Goal: Use online tool/utility

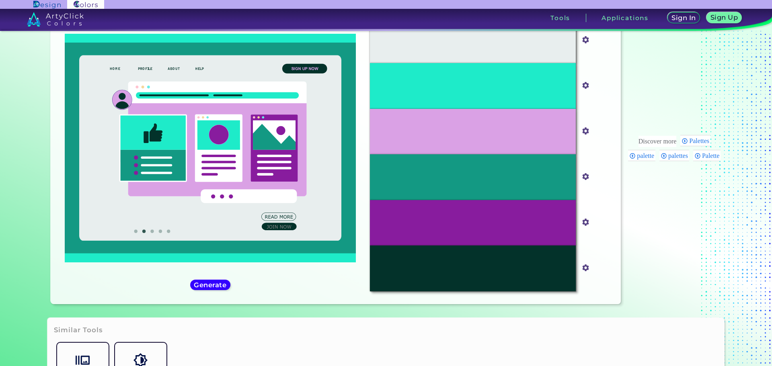
scroll to position [12, 0]
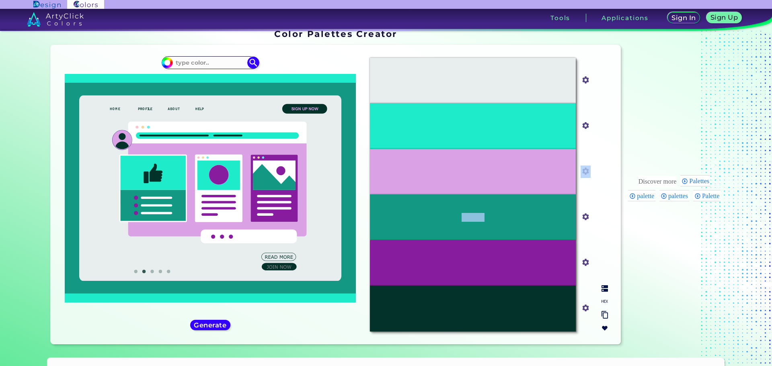
drag, startPoint x: 535, startPoint y: 224, endPoint x: 537, endPoint y: 190, distance: 34.2
click at [537, 190] on div "#E8EEEE #e8eeee #1EEBC9 #1eebc9 #DAA1E5 #daa1e5 #139983 #139983 #881C9E #881c9e…" at bounding box center [488, 194] width 251 height 287
click at [466, 215] on p "#139983" at bounding box center [472, 217] width 23 height 9
click at [429, 219] on div "#139983" at bounding box center [473, 217] width 206 height 45
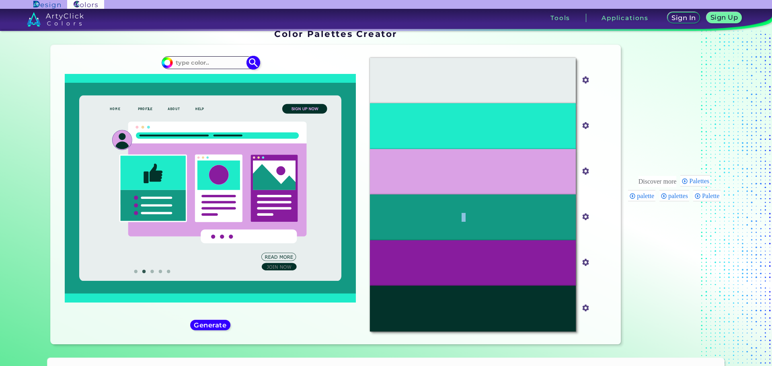
click at [165, 60] on input "#1eebc9" at bounding box center [166, 62] width 10 height 10
type input "#ff0000"
type input "#FF0000"
click at [273, 72] on div "#ff0000 #FF0000 Generate Acadia ◉ ◉" at bounding box center [210, 194] width 307 height 287
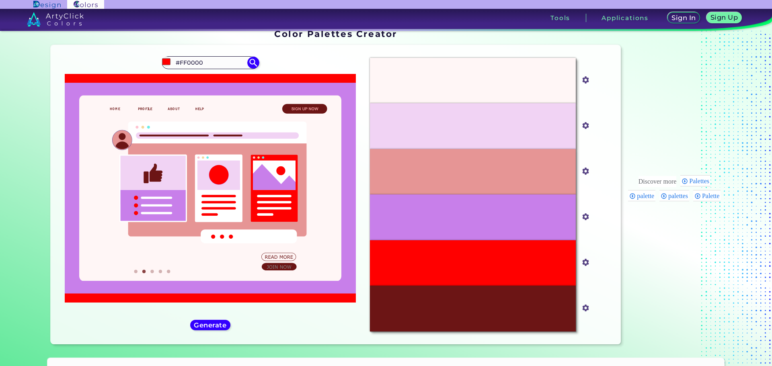
drag, startPoint x: 166, startPoint y: 206, endPoint x: 315, endPoint y: 188, distance: 150.5
click at [316, 194] on g at bounding box center [210, 188] width 291 height 211
